Goal: Task Accomplishment & Management: Complete application form

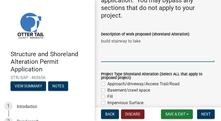
scroll to position [131, 0]
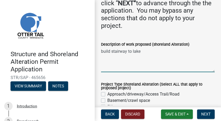
click at [111, 58] on textarea "build stairway to lake" at bounding box center [157, 60] width 113 height 25
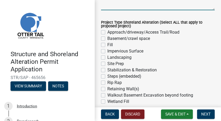
scroll to position [197, 0]
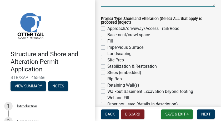
type textarea "build/install stairway to lake"
click at [107, 32] on label "Approach/driveway/Access Trail/Road" at bounding box center [143, 28] width 72 height 6
click at [107, 29] on input "Approach/driveway/Access Trail/Road" at bounding box center [108, 26] width 3 height 3
checkbox input "true"
checkbox input "false"
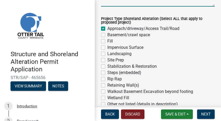
checkbox input "false"
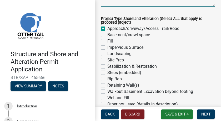
checkbox input "false"
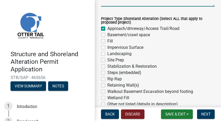
checkbox input "false"
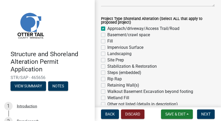
click at [107, 38] on label "Basement/crawl space" at bounding box center [128, 35] width 43 height 6
click at [107, 35] on input "Basement/crawl space" at bounding box center [108, 33] width 3 height 3
checkbox input "true"
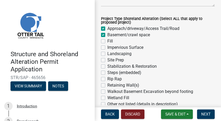
checkbox input "false"
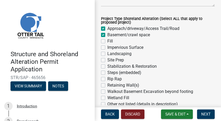
checkbox input "false"
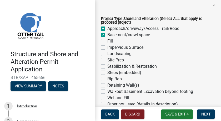
checkbox input "false"
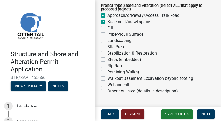
click at [107, 31] on label "Fill" at bounding box center [110, 28] width 6 height 6
click at [107, 28] on input "Fill" at bounding box center [108, 26] width 3 height 3
checkbox input "true"
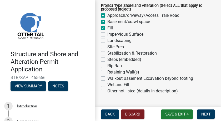
checkbox input "true"
checkbox input "false"
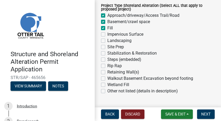
checkbox input "false"
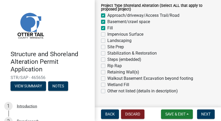
checkbox input "false"
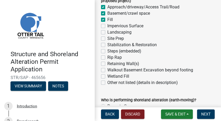
scroll to position [223, 0]
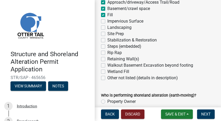
click at [107, 24] on label "Impervious Surface" at bounding box center [125, 21] width 36 height 6
click at [107, 22] on input "Impervious Surface" at bounding box center [108, 19] width 3 height 3
checkbox input "true"
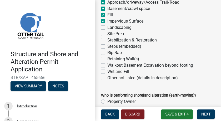
checkbox input "true"
checkbox input "false"
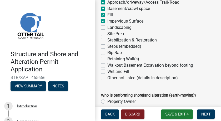
checkbox input "false"
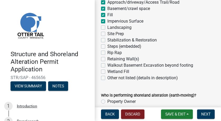
checkbox input "false"
click at [107, 31] on label "Landscaping" at bounding box center [119, 27] width 24 height 6
click at [107, 28] on input "Landscaping" at bounding box center [108, 25] width 3 height 3
checkbox input "true"
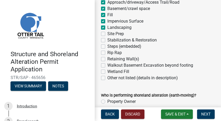
checkbox input "true"
checkbox input "false"
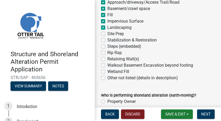
checkbox input "false"
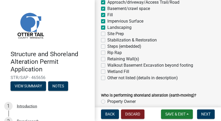
checkbox input "false"
click at [107, 37] on label "Site Prep" at bounding box center [115, 34] width 17 height 6
click at [107, 34] on input "Site Prep" at bounding box center [108, 32] width 3 height 3
checkbox input "true"
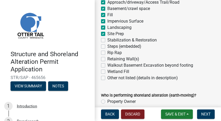
checkbox input "true"
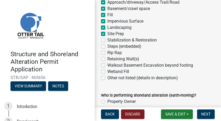
checkbox input "true"
checkbox input "false"
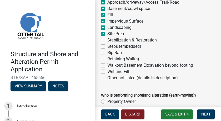
checkbox input "false"
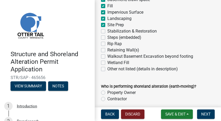
scroll to position [236, 0]
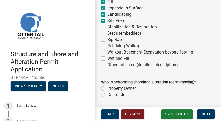
click at [107, 30] on label "Stabilization & Restoration" at bounding box center [131, 27] width 49 height 6
click at [107, 27] on input "Stabilization & Restoration" at bounding box center [108, 25] width 3 height 3
checkbox input "true"
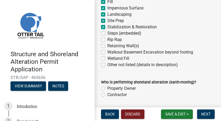
checkbox input "true"
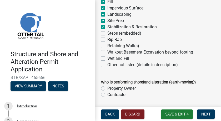
checkbox input "false"
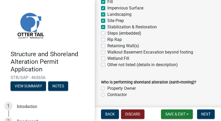
checkbox input "false"
click at [107, 55] on label "Walkout Basement Excavation beyond footing" at bounding box center [150, 52] width 86 height 6
click at [107, 53] on input "Walkout Basement Excavation beyond footing" at bounding box center [108, 50] width 3 height 3
checkbox input "true"
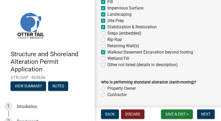
checkbox input "true"
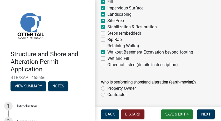
checkbox input "true"
checkbox input "false"
checkbox input "true"
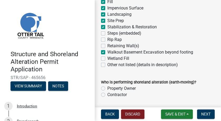
checkbox input "false"
click at [107, 49] on label "Retaining Wall(s)" at bounding box center [123, 46] width 32 height 6
click at [107, 46] on input "Retaining Wall(s)" at bounding box center [108, 44] width 3 height 3
checkbox input "true"
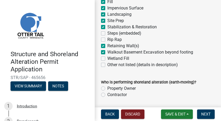
checkbox input "true"
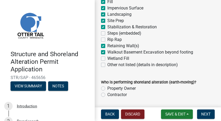
checkbox input "true"
checkbox input "false"
checkbox input "true"
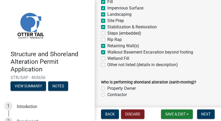
checkbox input "true"
checkbox input "false"
click at [107, 43] on label "Rip Rap" at bounding box center [114, 40] width 14 height 6
click at [107, 40] on input "Rip Rap" at bounding box center [108, 38] width 3 height 3
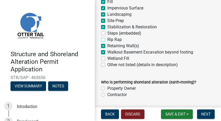
checkbox input "true"
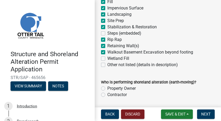
checkbox input "true"
checkbox input "false"
checkbox input "true"
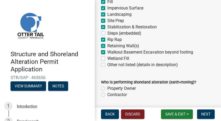
checkbox input "true"
checkbox input "false"
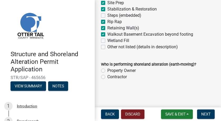
scroll to position [261, 0]
click at [107, 77] on label "Contractor" at bounding box center [116, 77] width 19 height 6
click at [107, 77] on input "Contractor" at bounding box center [108, 75] width 3 height 3
radio input "true"
click at [201, 97] on span "Next" at bounding box center [205, 114] width 9 height 4
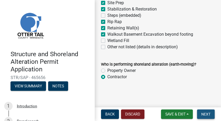
scroll to position [0, 0]
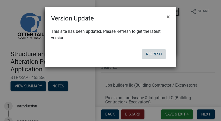
click at [154, 54] on button "Refresh" at bounding box center [154, 53] width 24 height 9
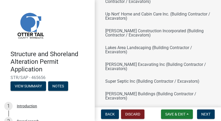
scroll to position [165, 0]
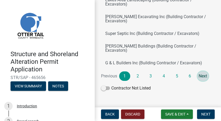
click at [203, 71] on link "Next" at bounding box center [202, 75] width 11 height 9
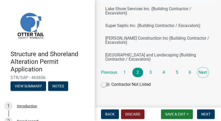
scroll to position [174, 0]
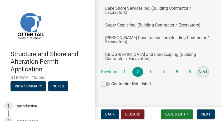
click at [200, 68] on link "Next" at bounding box center [202, 71] width 11 height 9
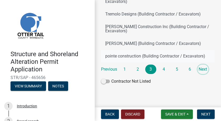
scroll to position [169, 0]
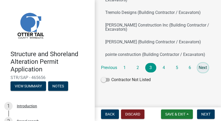
click at [201, 66] on link "Next" at bounding box center [202, 67] width 11 height 9
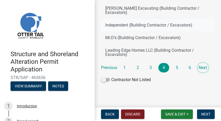
scroll to position [178, 0]
click at [204, 68] on link "Next" at bounding box center [202, 67] width 11 height 9
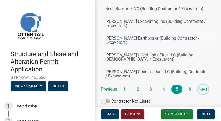
scroll to position [169, 0]
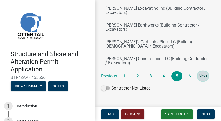
click at [201, 71] on link "Next" at bounding box center [202, 75] width 11 height 9
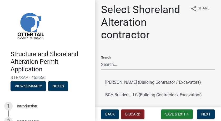
scroll to position [0, 0]
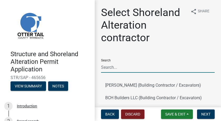
click at [105, 68] on input "Search" at bounding box center [157, 67] width 113 height 11
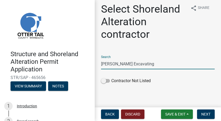
scroll to position [4, 0]
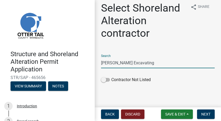
click at [107, 56] on div "Search Westlund Excavating" at bounding box center [157, 59] width 113 height 18
click at [143, 63] on input "Westlund Excavating" at bounding box center [157, 63] width 113 height 11
type input "W"
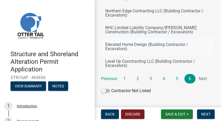
scroll to position [136, 0]
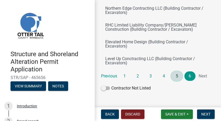
click at [177, 72] on link "5" at bounding box center [176, 75] width 11 height 9
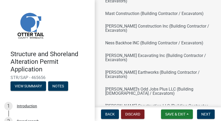
scroll to position [169, 0]
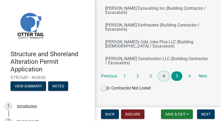
click at [165, 71] on link "4" at bounding box center [163, 75] width 11 height 9
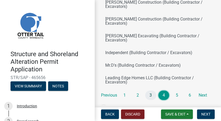
scroll to position [178, 0]
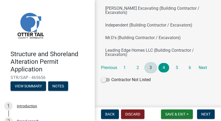
click at [151, 67] on link "3" at bounding box center [150, 67] width 11 height 9
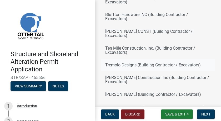
scroll to position [169, 0]
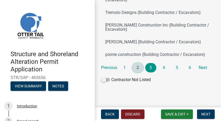
click at [139, 66] on link "2" at bounding box center [137, 67] width 11 height 9
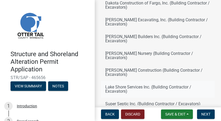
scroll to position [174, 0]
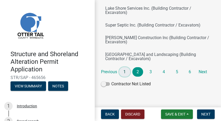
click at [126, 67] on link "1" at bounding box center [124, 71] width 11 height 9
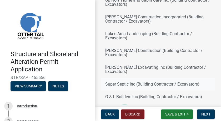
scroll to position [169, 0]
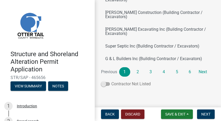
click at [104, 82] on span at bounding box center [105, 84] width 9 height 4
click at [111, 81] on input "Contractor Not Listed" at bounding box center [111, 81] width 0 height 0
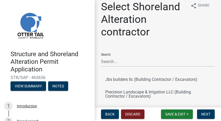
scroll to position [0, 0]
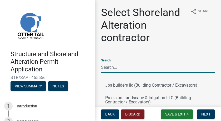
click at [112, 66] on input "Search" at bounding box center [157, 67] width 113 height 11
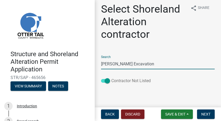
scroll to position [4, 0]
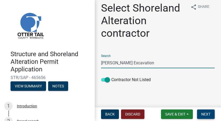
type input "Westlund Excavation"
click at [204, 113] on span "Next" at bounding box center [205, 114] width 9 height 4
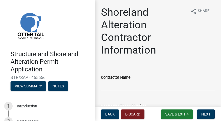
scroll to position [0, 0]
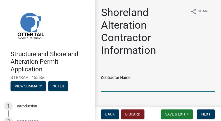
click at [109, 86] on input "Contractor Name" at bounding box center [157, 86] width 113 height 11
type input "Westlund Excavation"
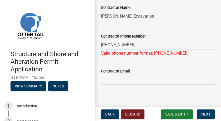
scroll to position [74, 0]
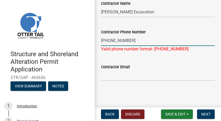
type input "218-234-9413"
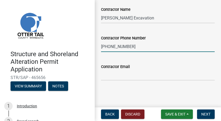
scroll to position [68, 0]
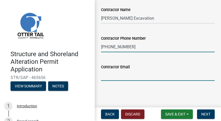
click at [111, 78] on input "Contractor Email" at bounding box center [157, 75] width 113 height 11
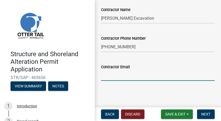
paste input "steve@westlundexcavating.com"
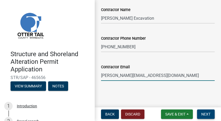
type input "steve@westlundexcavating.com"
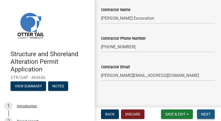
click at [207, 114] on span "Next" at bounding box center [205, 114] width 9 height 4
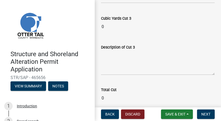
scroll to position [640, 0]
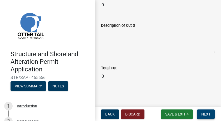
click at [204, 113] on span "Next" at bounding box center [205, 114] width 9 height 4
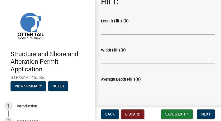
scroll to position [79, 0]
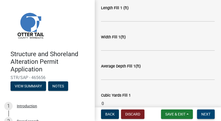
click at [203, 113] on span "Next" at bounding box center [205, 114] width 9 height 4
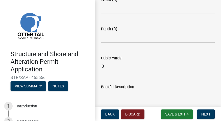
scroll to position [158, 0]
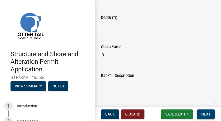
click at [204, 115] on span "Next" at bounding box center [205, 114] width 9 height 4
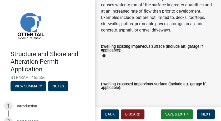
scroll to position [131, 0]
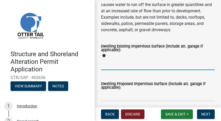
click at [107, 68] on input "text" at bounding box center [157, 64] width 113 height 11
type input "0"
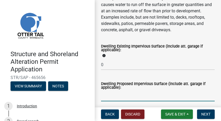
click at [108, 99] on input "text" at bounding box center [157, 96] width 113 height 11
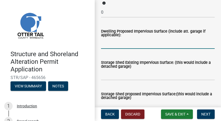
scroll to position [197, 0]
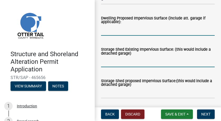
click at [104, 64] on input "text" at bounding box center [157, 61] width 113 height 11
type input "100"
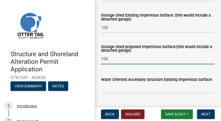
scroll to position [223, 0]
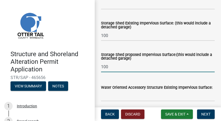
type input "100"
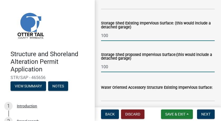
click at [110, 35] on input "100" at bounding box center [157, 35] width 113 height 11
type input "1"
type input "0"
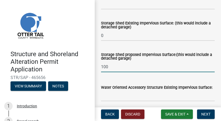
click at [109, 69] on input "100" at bounding box center [157, 66] width 113 height 11
type input "1"
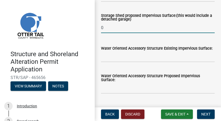
scroll to position [263, 0]
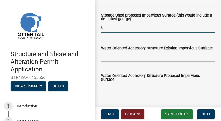
type input "0"
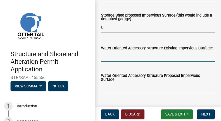
click at [105, 59] on input "text" at bounding box center [157, 56] width 113 height 11
type input "100"
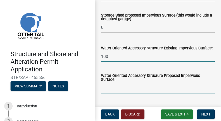
click at [107, 90] on input "text" at bounding box center [157, 88] width 113 height 11
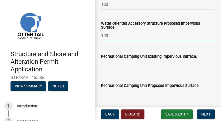
scroll to position [315, 0]
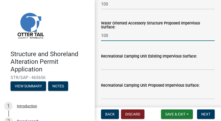
type input "100"
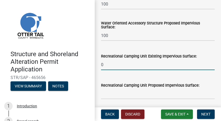
type input "0"
click at [105, 95] on input "text" at bounding box center [157, 94] width 113 height 11
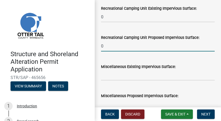
scroll to position [368, 0]
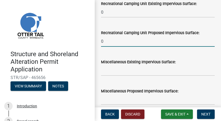
type input "0"
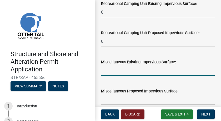
click at [104, 72] on input "text" at bounding box center [157, 70] width 113 height 11
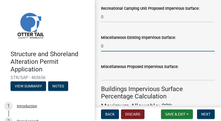
scroll to position [394, 0]
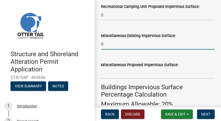
type input "0"
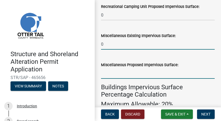
click at [106, 74] on input "text" at bounding box center [157, 73] width 113 height 11
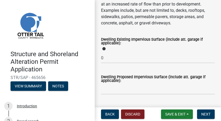
scroll to position [171, 0]
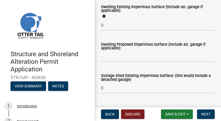
type input "0"
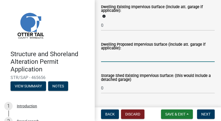
click at [105, 59] on input "text" at bounding box center [157, 56] width 113 height 11
